Goal: Information Seeking & Learning: Learn about a topic

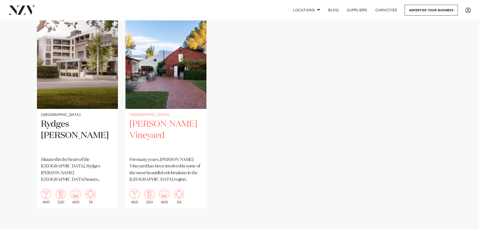
scroll to position [377, 0]
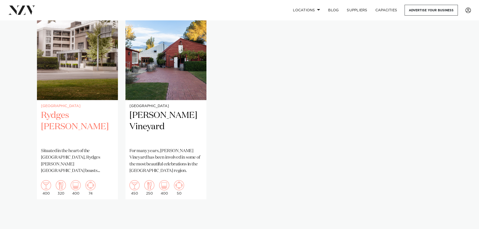
click at [80, 116] on h2 "Rydges [PERSON_NAME]" at bounding box center [77, 127] width 73 height 34
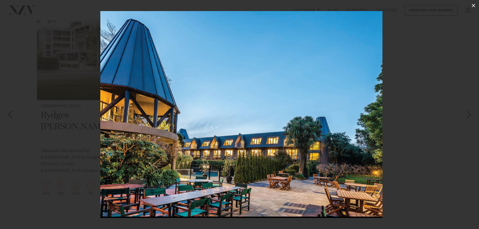
click at [475, 6] on icon at bounding box center [474, 6] width 4 height 4
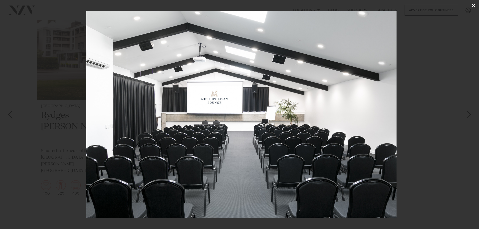
click at [476, 6] on icon at bounding box center [473, 6] width 6 height 6
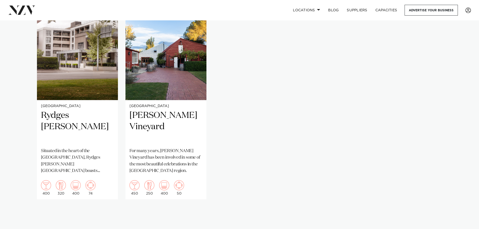
drag, startPoint x: 158, startPoint y: 57, endPoint x: 125, endPoint y: 65, distance: 34.1
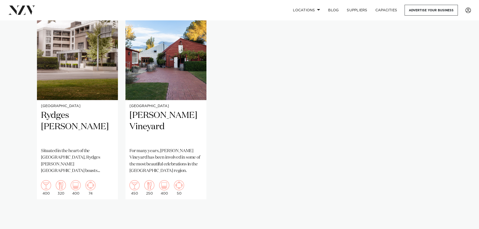
drag, startPoint x: 161, startPoint y: 27, endPoint x: 83, endPoint y: 28, distance: 78.2
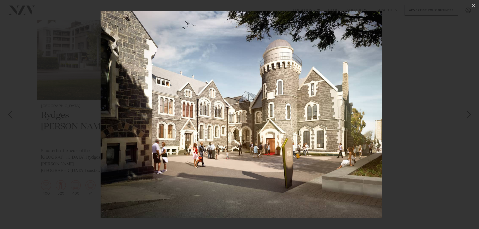
click at [455, 58] on div at bounding box center [239, 114] width 479 height 229
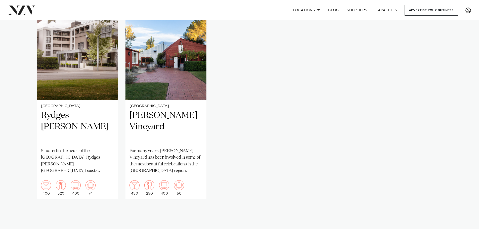
drag, startPoint x: 209, startPoint y: 27, endPoint x: 97, endPoint y: 30, distance: 112.4
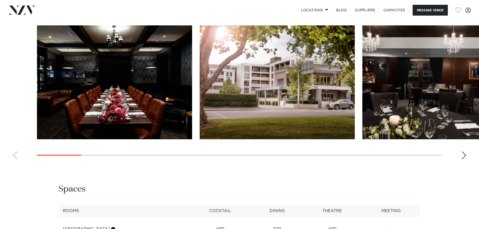
scroll to position [654, 0]
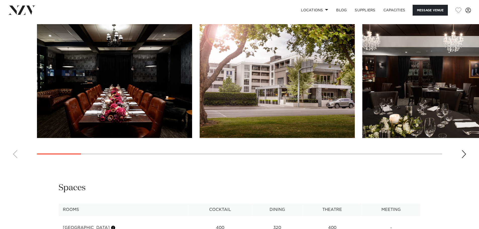
click at [462, 150] on div "Next slide" at bounding box center [463, 154] width 5 height 8
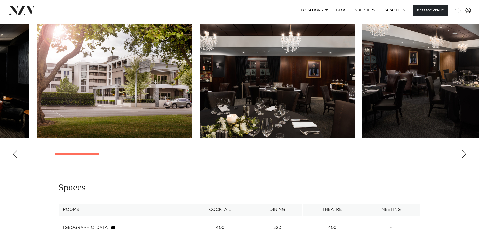
click at [462, 150] on div "Next slide" at bounding box center [463, 154] width 5 height 8
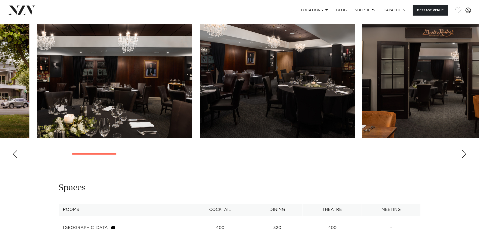
click at [462, 150] on div "Next slide" at bounding box center [463, 154] width 5 height 8
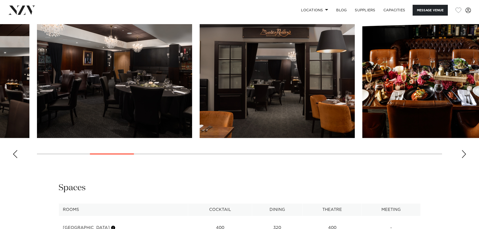
click at [462, 150] on div "Next slide" at bounding box center [463, 154] width 5 height 8
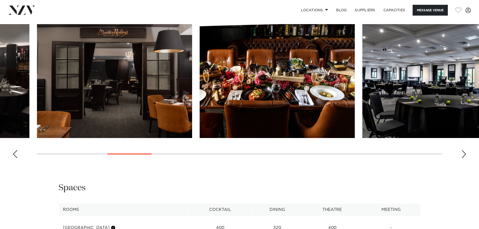
click at [462, 150] on div "Next slide" at bounding box center [463, 154] width 5 height 8
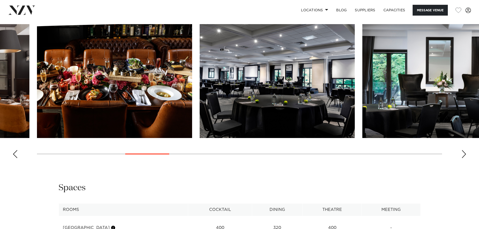
click at [462, 150] on div "Next slide" at bounding box center [463, 154] width 5 height 8
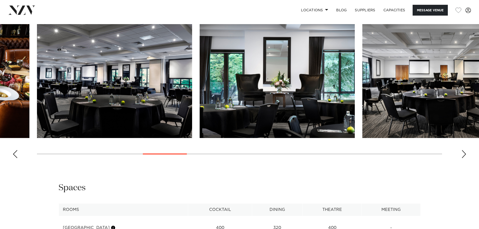
click at [462, 150] on div "Next slide" at bounding box center [463, 154] width 5 height 8
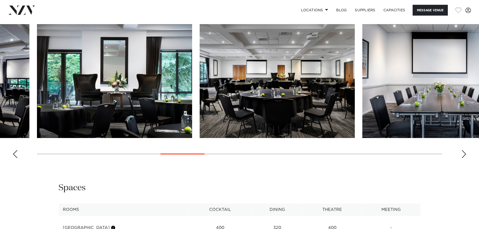
click at [462, 150] on div "Next slide" at bounding box center [463, 154] width 5 height 8
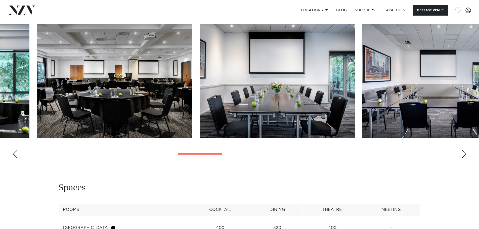
click at [462, 150] on div "Next slide" at bounding box center [463, 154] width 5 height 8
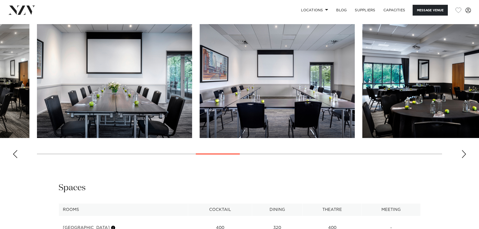
click at [462, 150] on div "Next slide" at bounding box center [463, 154] width 5 height 8
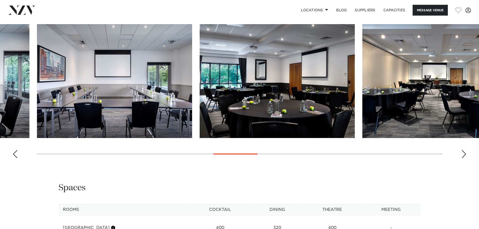
click at [462, 150] on div "Next slide" at bounding box center [463, 154] width 5 height 8
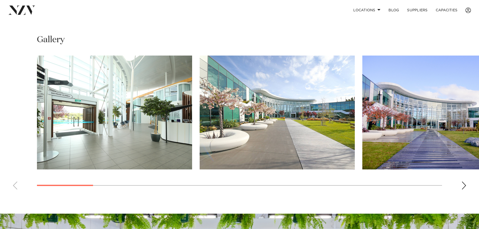
scroll to position [421, 0]
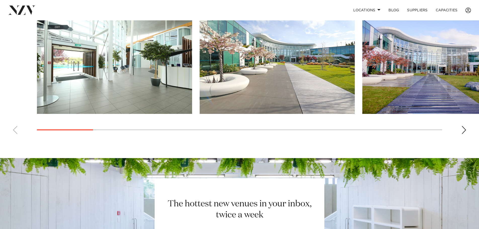
click at [463, 134] on div "Next slide" at bounding box center [463, 130] width 5 height 8
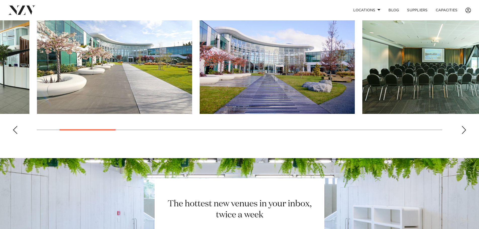
click at [463, 134] on div "Next slide" at bounding box center [463, 130] width 5 height 8
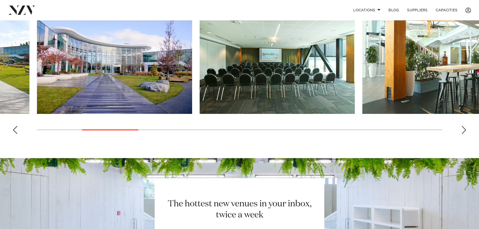
click at [463, 134] on div "Next slide" at bounding box center [463, 130] width 5 height 8
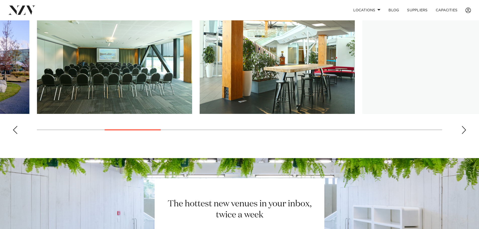
click at [463, 134] on div "Next slide" at bounding box center [463, 130] width 5 height 8
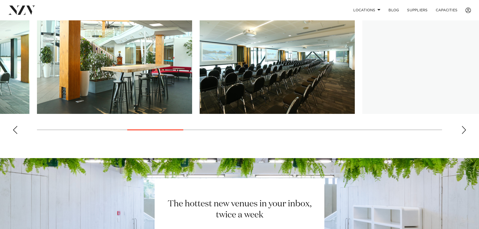
click at [463, 134] on div "Next slide" at bounding box center [463, 130] width 5 height 8
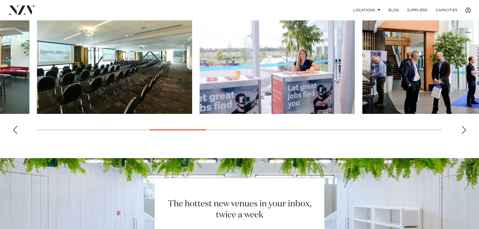
click at [463, 134] on div "Next slide" at bounding box center [463, 130] width 5 height 8
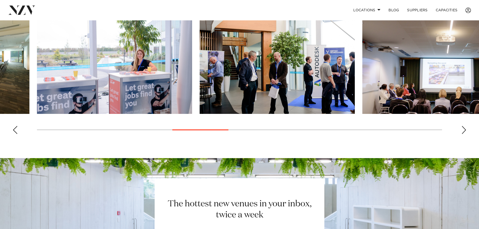
click at [463, 134] on div "Next slide" at bounding box center [463, 130] width 5 height 8
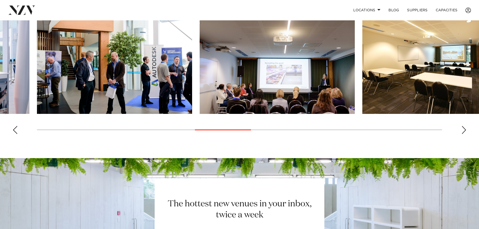
click at [463, 134] on div "Next slide" at bounding box center [463, 130] width 5 height 8
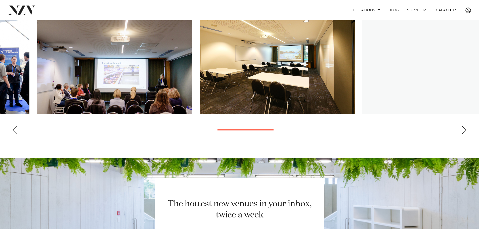
click at [463, 134] on div "Next slide" at bounding box center [463, 130] width 5 height 8
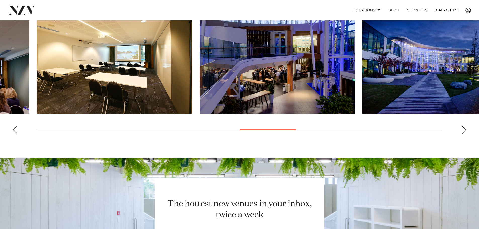
click at [463, 134] on div "Next slide" at bounding box center [463, 130] width 5 height 8
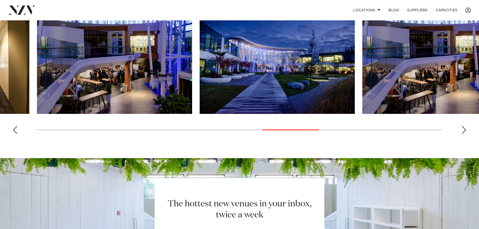
click at [463, 134] on div "Next slide" at bounding box center [463, 130] width 5 height 8
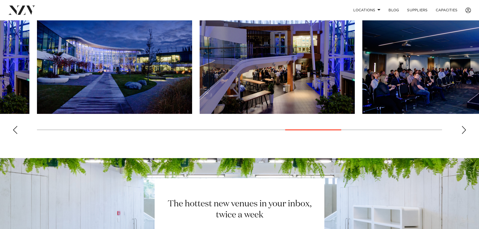
click at [463, 134] on div "Next slide" at bounding box center [463, 130] width 5 height 8
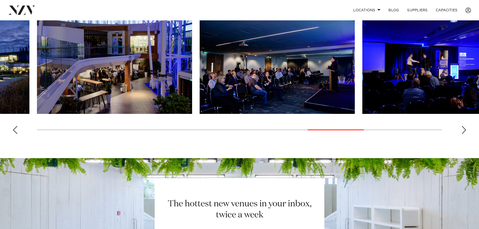
click at [463, 134] on div "Next slide" at bounding box center [463, 130] width 5 height 8
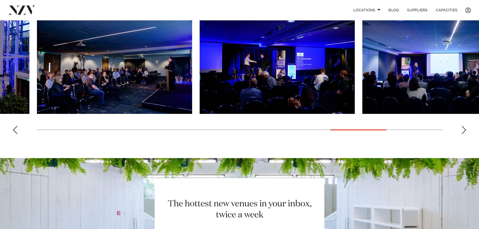
click at [463, 134] on div "Next slide" at bounding box center [463, 130] width 5 height 8
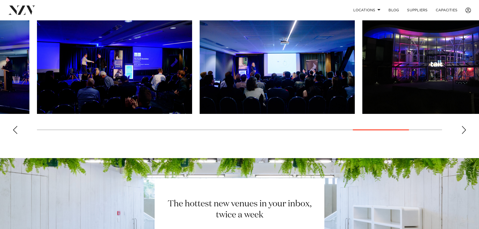
click at [463, 134] on div "Next slide" at bounding box center [463, 130] width 5 height 8
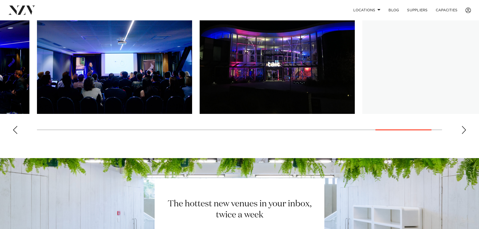
click at [463, 134] on div "Next slide" at bounding box center [463, 130] width 5 height 8
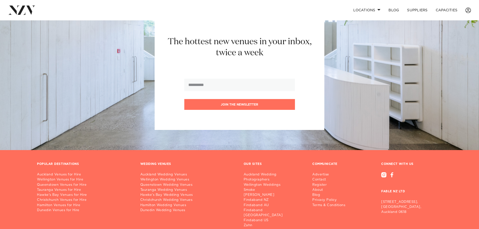
scroll to position [647, 0]
